Goal: Find specific page/section: Find specific page/section

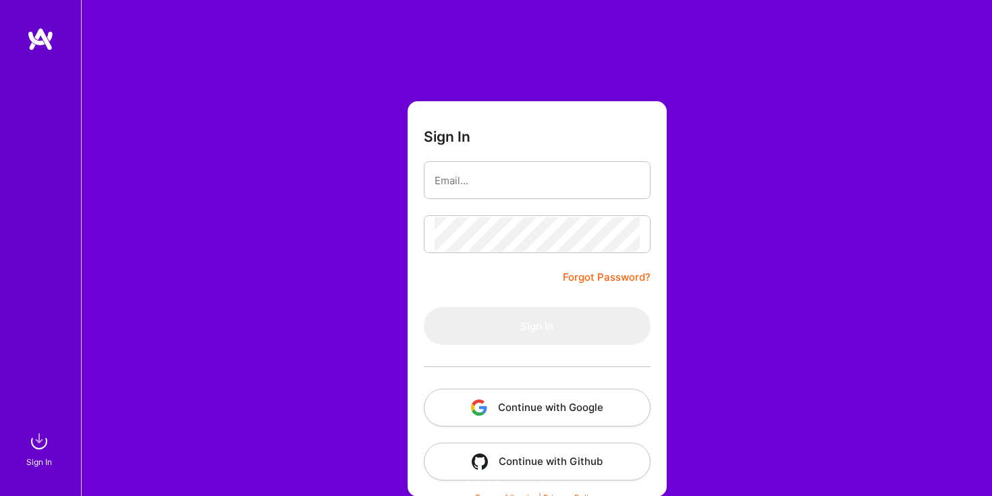
click at [519, 406] on button "Continue with Google" at bounding box center [537, 408] width 227 height 38
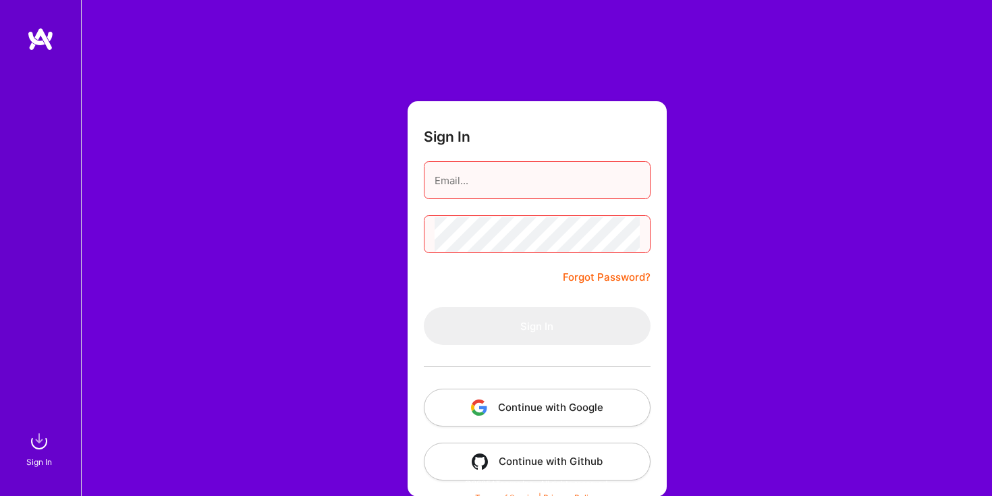
click at [503, 406] on button "Continue with Google" at bounding box center [537, 408] width 227 height 38
click at [570, 409] on button "Continue with Google" at bounding box center [537, 408] width 227 height 38
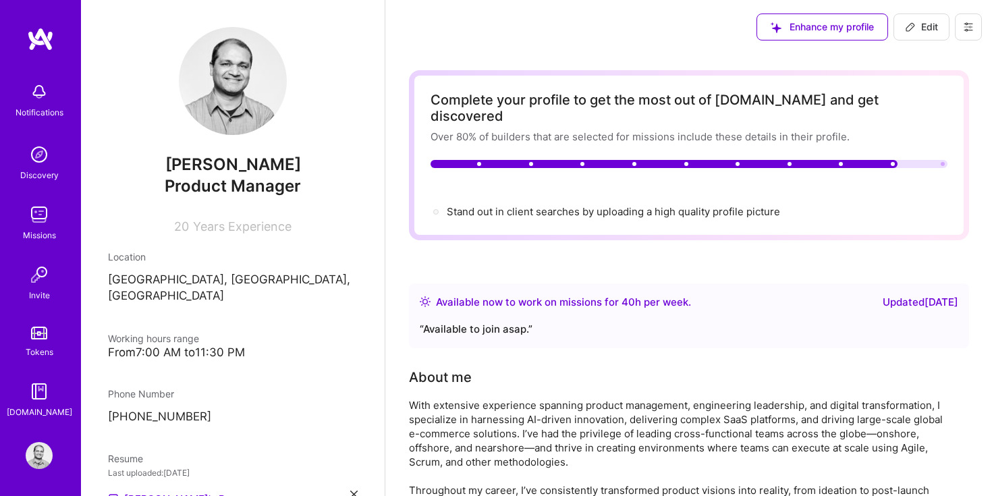
click at [30, 221] on img at bounding box center [39, 214] width 27 height 27
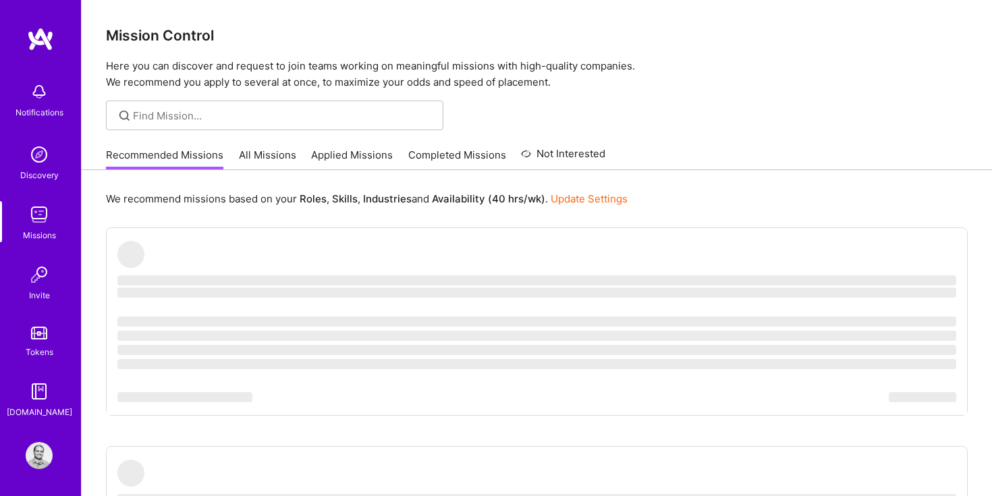
click at [254, 153] on link "All Missions" at bounding box center [267, 159] width 57 height 22
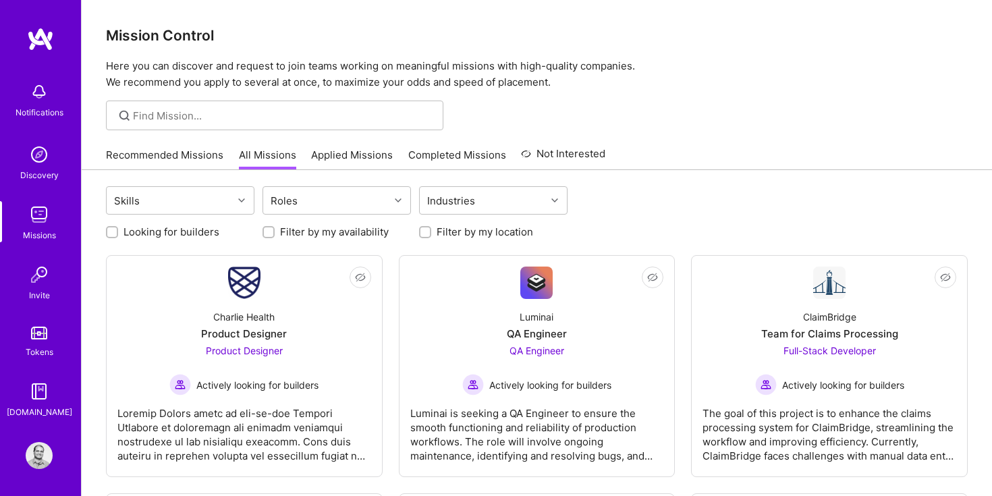
click at [111, 231] on input "Looking for builders" at bounding box center [113, 232] width 9 height 9
checkbox input "true"
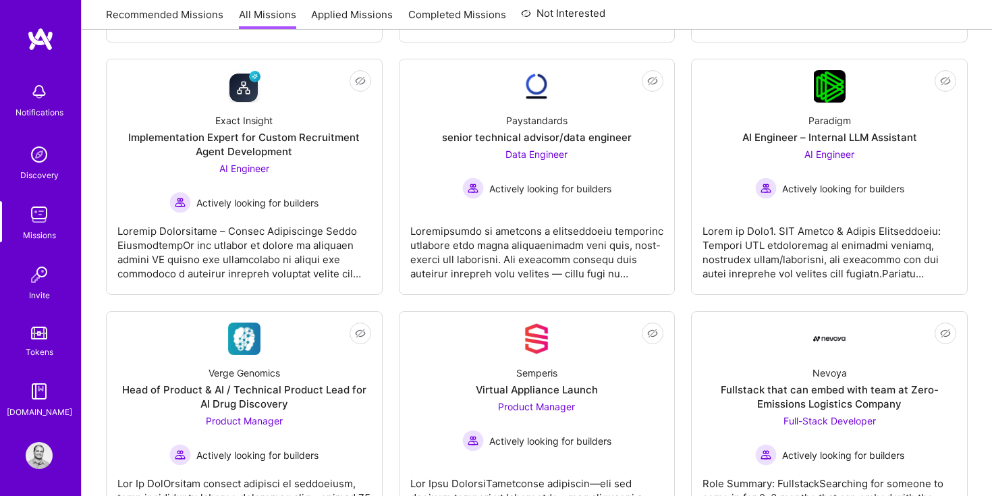
scroll to position [435, 0]
